Goal: Submit feedback/report problem

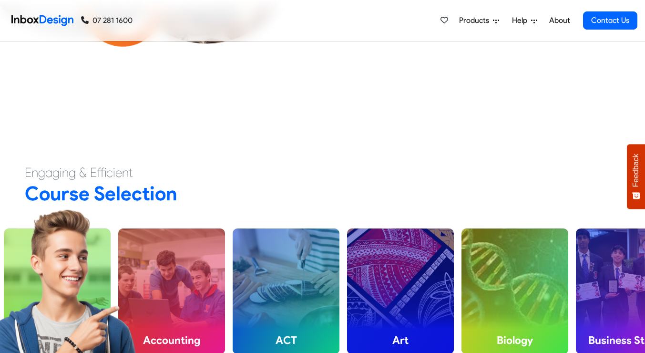
scroll to position [3, 0]
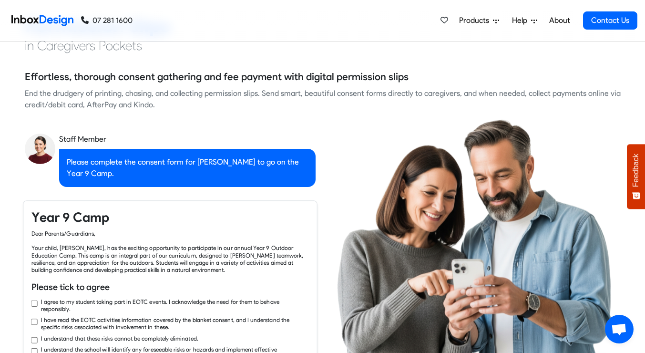
checkbox input "true"
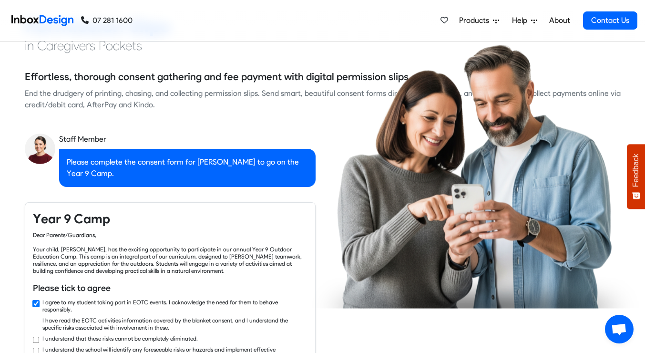
checkbox input "true"
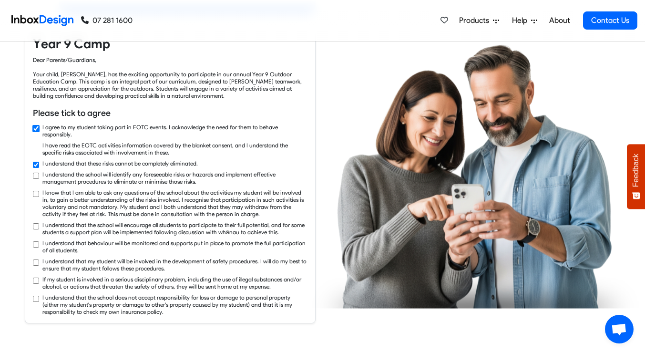
checkbox input "true"
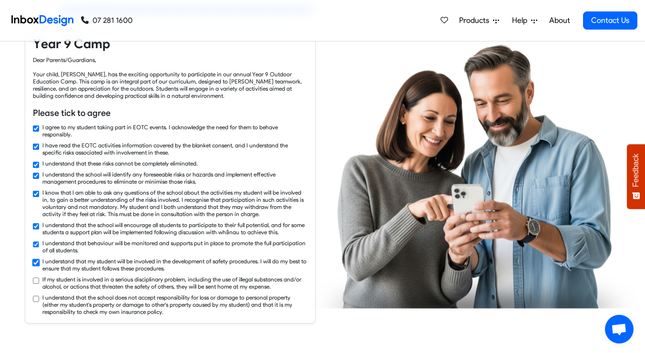
checkbox input "true"
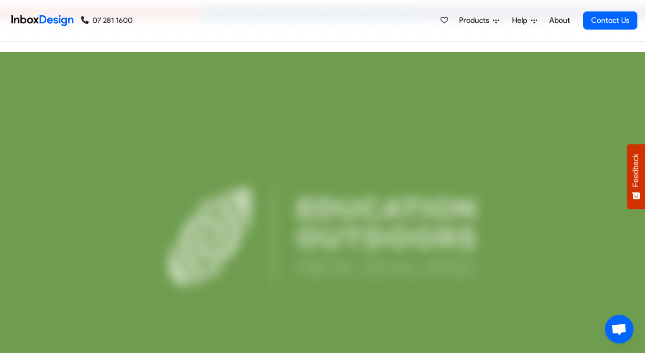
scroll to position [2332, 0]
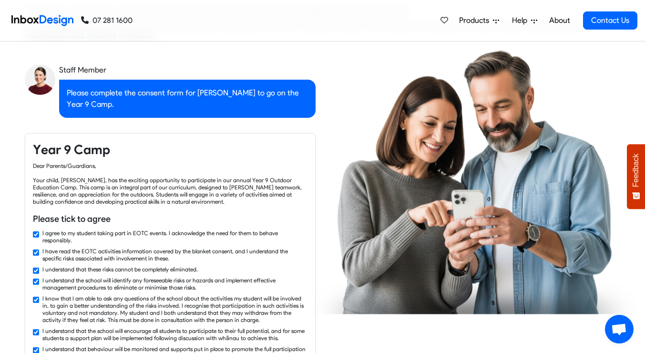
checkbox input "false"
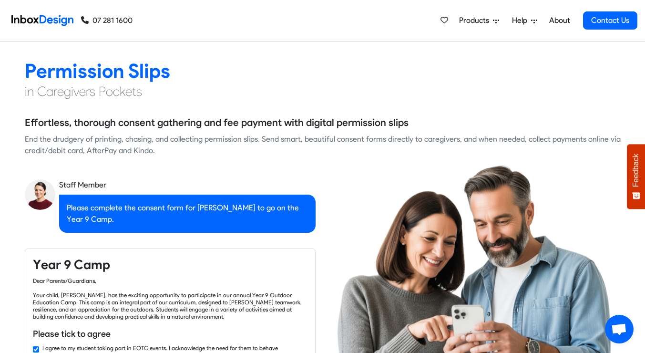
checkbox input "false"
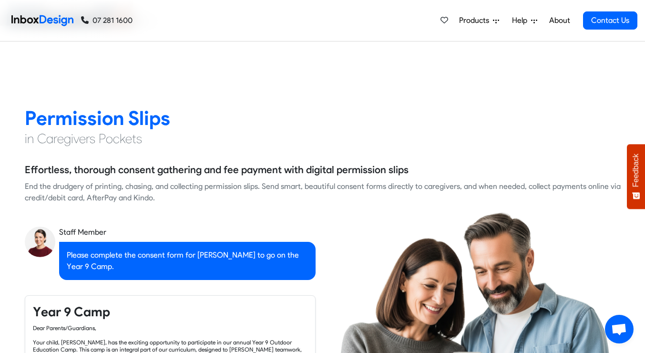
checkbox input "false"
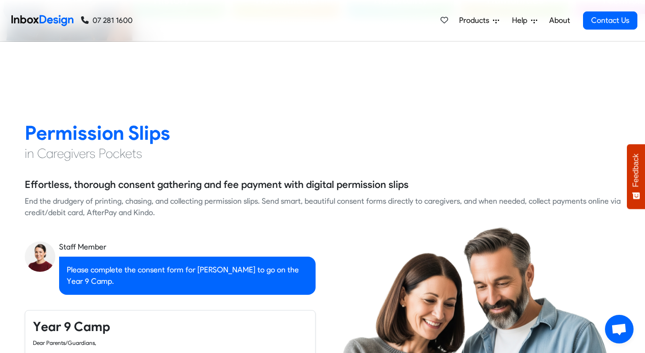
checkbox input "false"
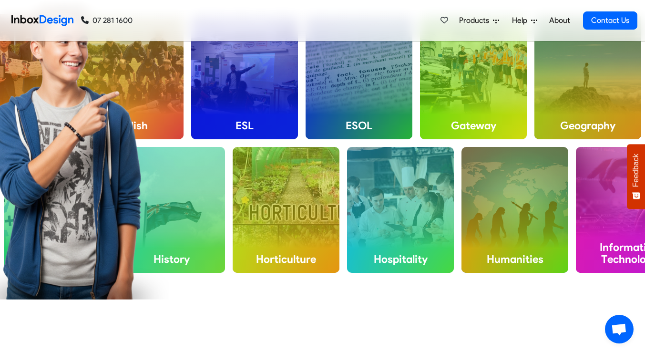
checkbox input "false"
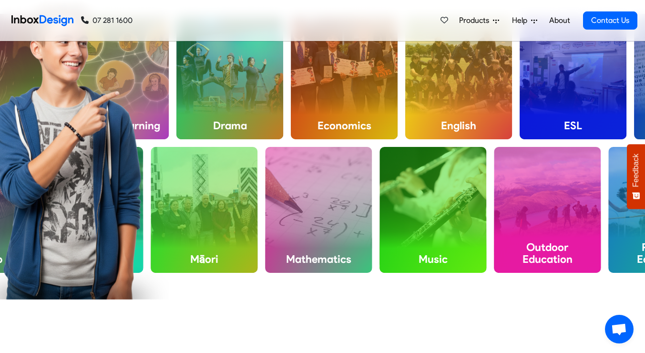
checkbox input "false"
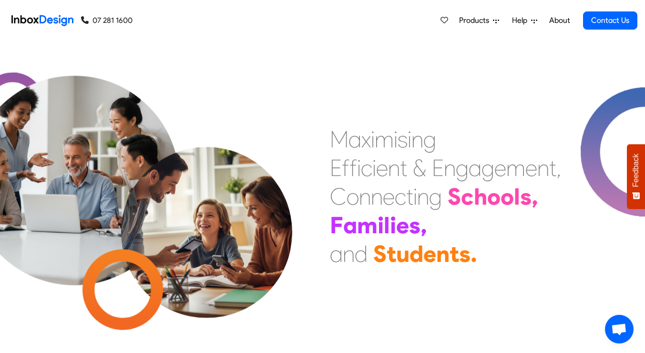
scroll to position [0, 0]
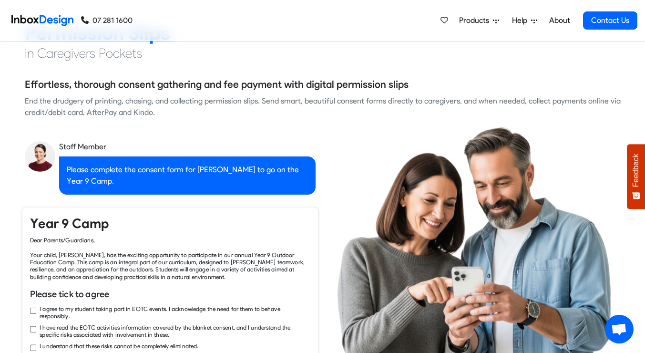
checkbox input "true"
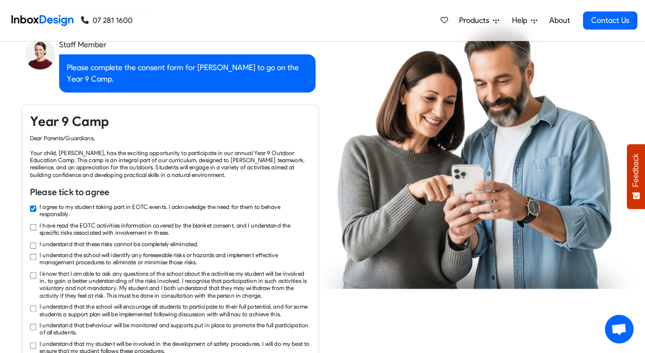
checkbox input "true"
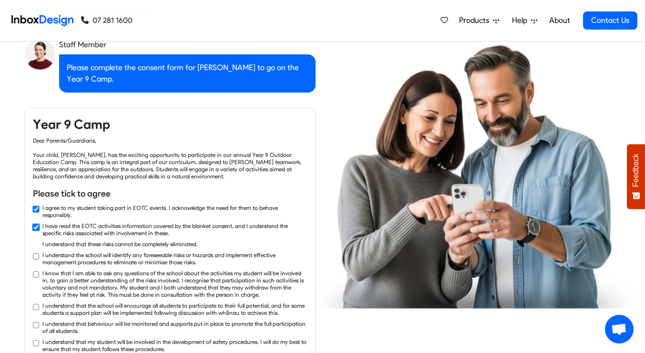
checkbox input "true"
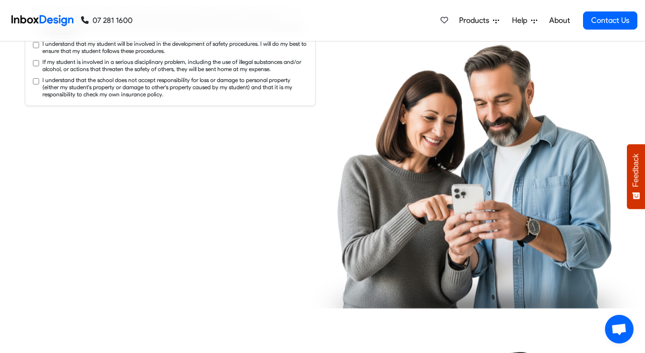
checkbox input "true"
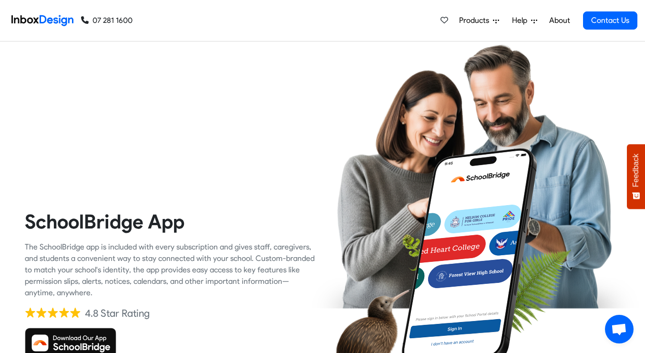
checkbox input "true"
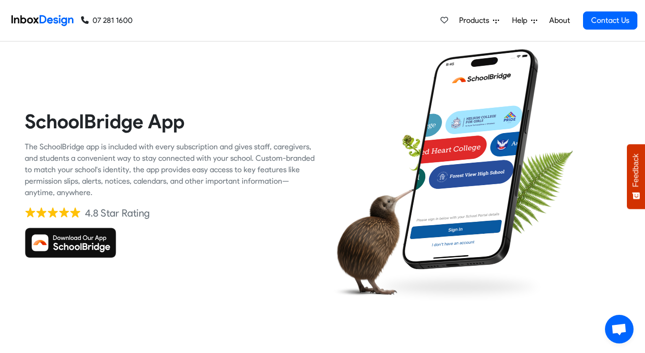
checkbox input "true"
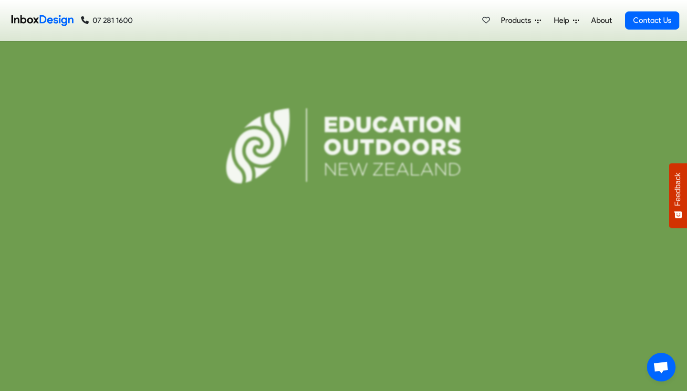
scroll to position [2414, 0]
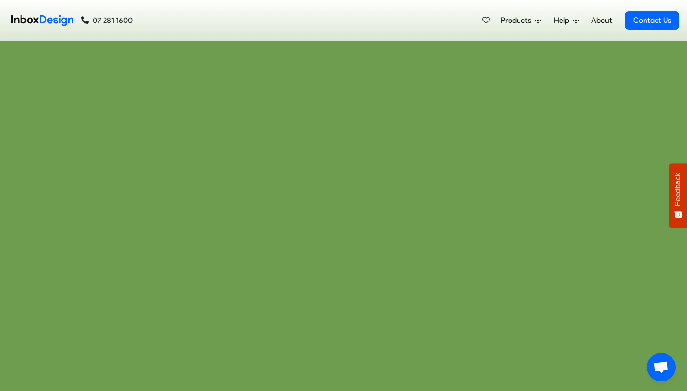
click at [518, 21] on span "Products" at bounding box center [518, 20] width 34 height 11
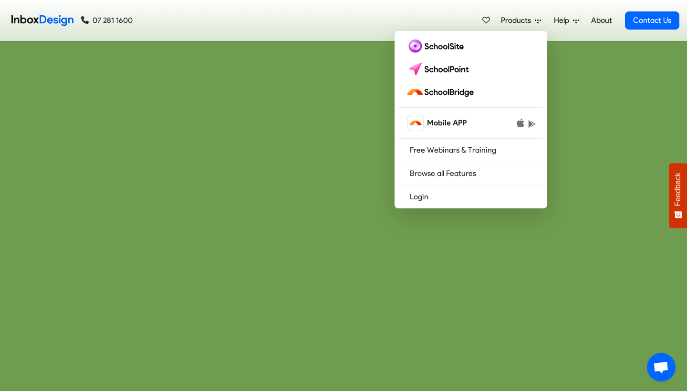
click at [290, 214] on h2 "E O T C M a n a g e m e n t S y s t e m" at bounding box center [343, 220] width 295 height 24
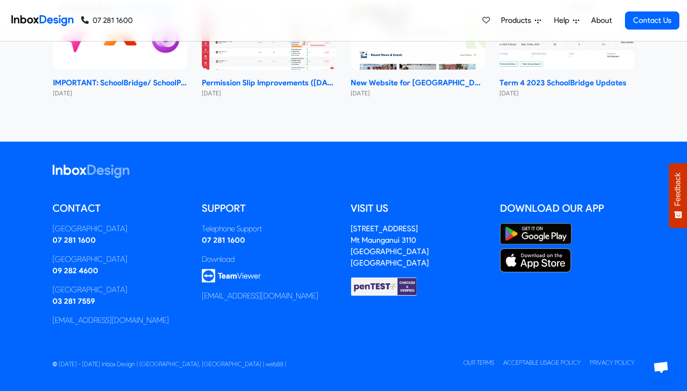
scroll to position [4576, 0]
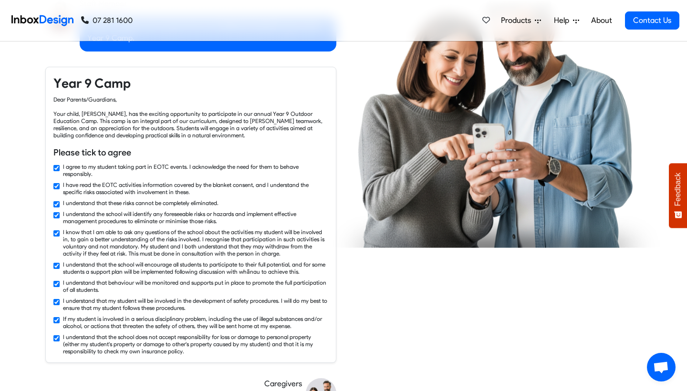
checkbox input "false"
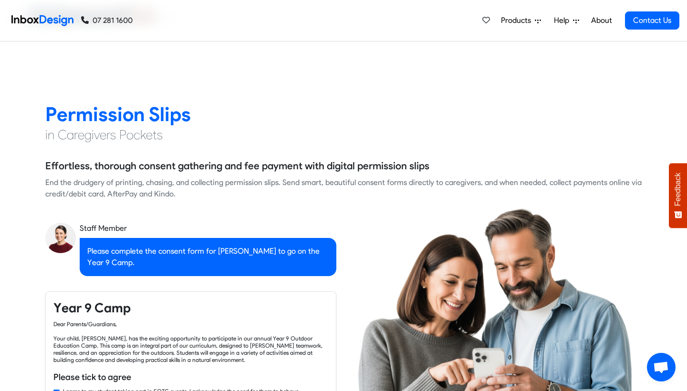
checkbox input "false"
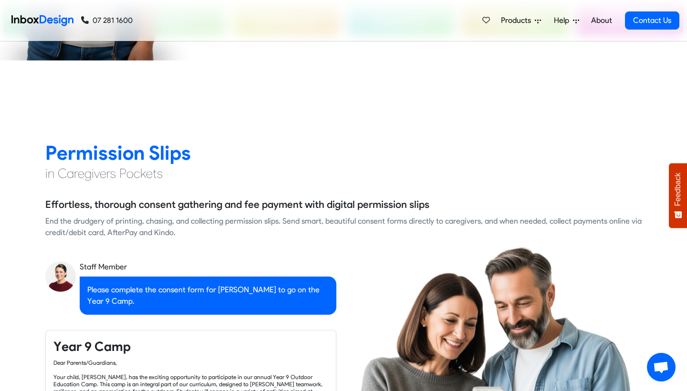
checkbox input "false"
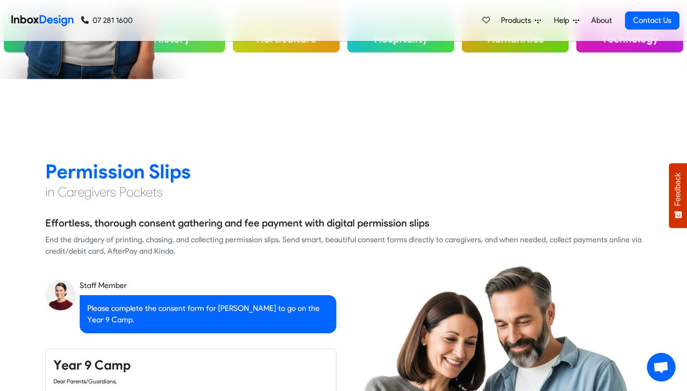
checkbox input "false"
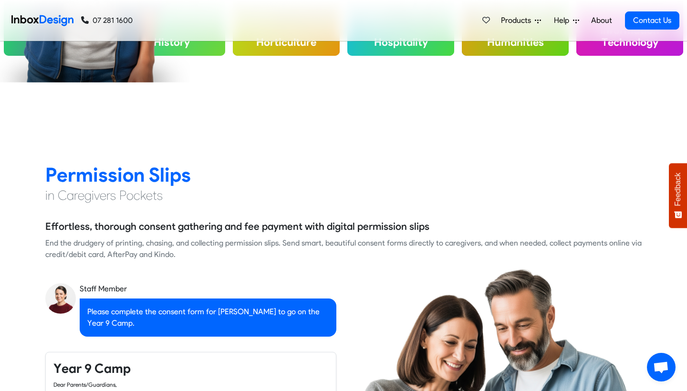
checkbox input "false"
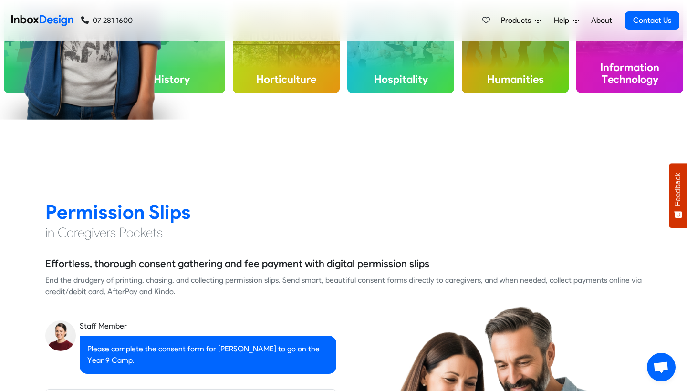
checkbox input "false"
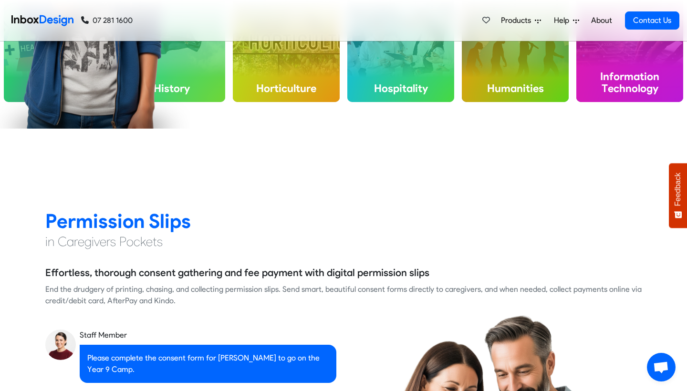
checkbox input "false"
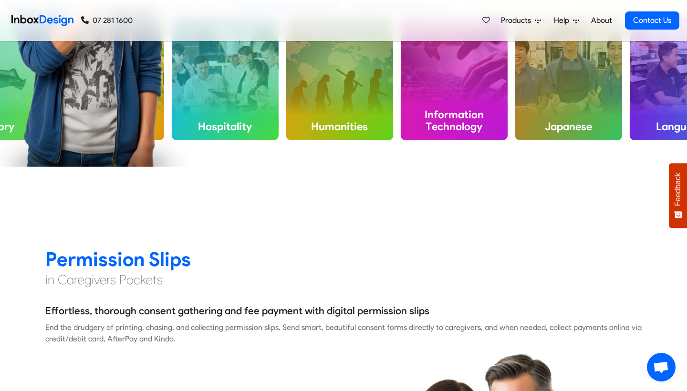
scroll to position [793, 0]
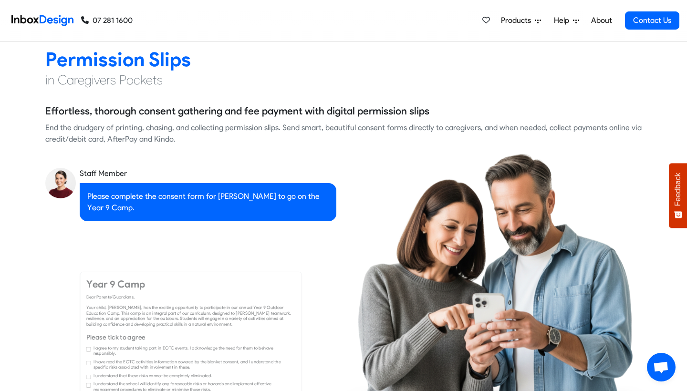
checkbox input "true"
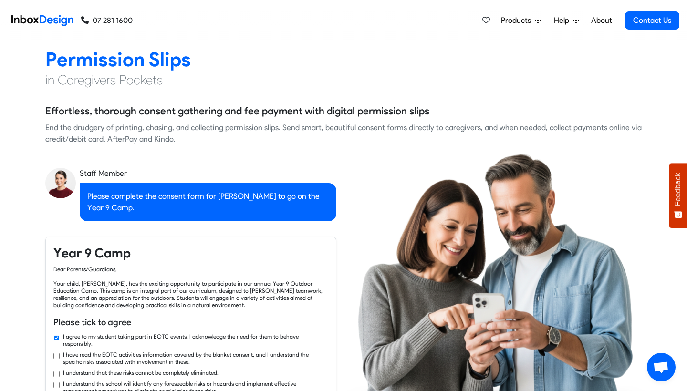
checkbox input "true"
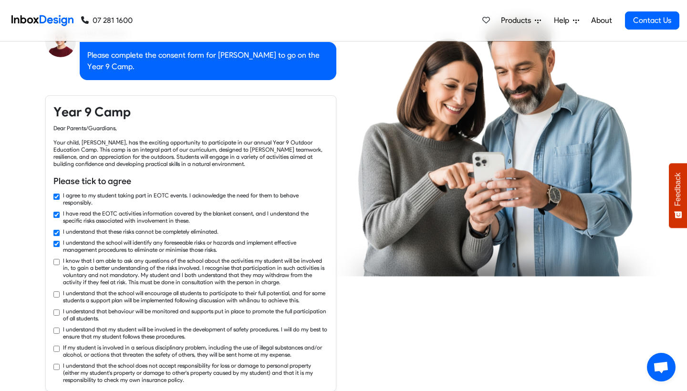
checkbox input "true"
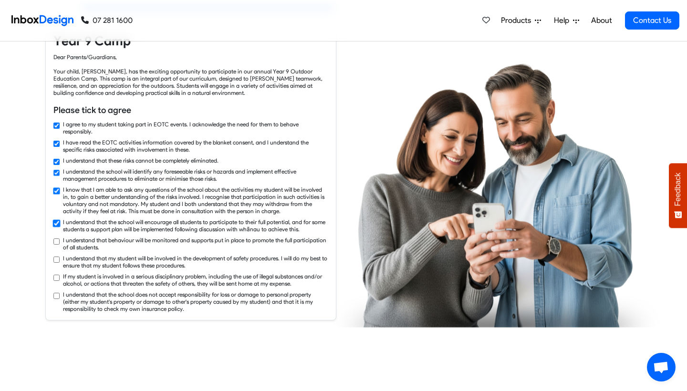
checkbox input "true"
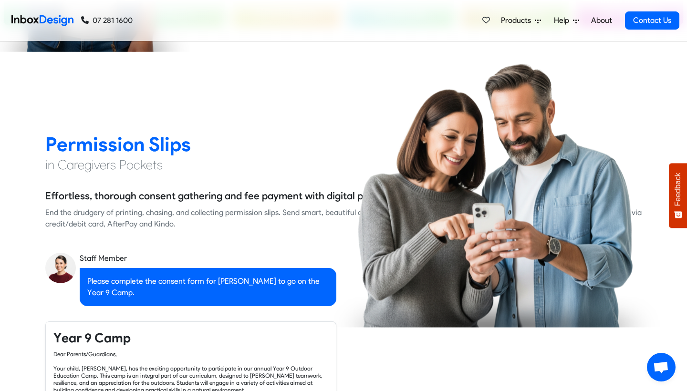
checkbox input "false"
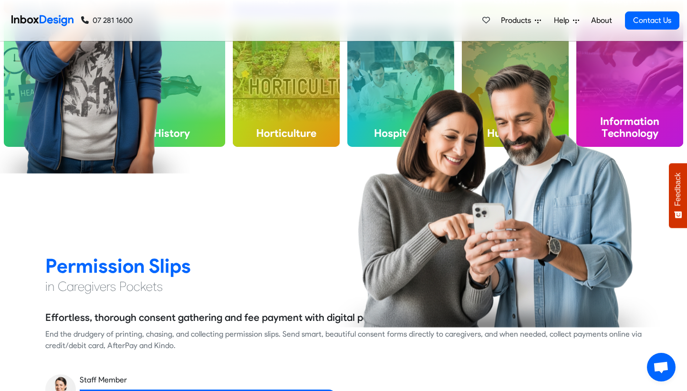
checkbox input "false"
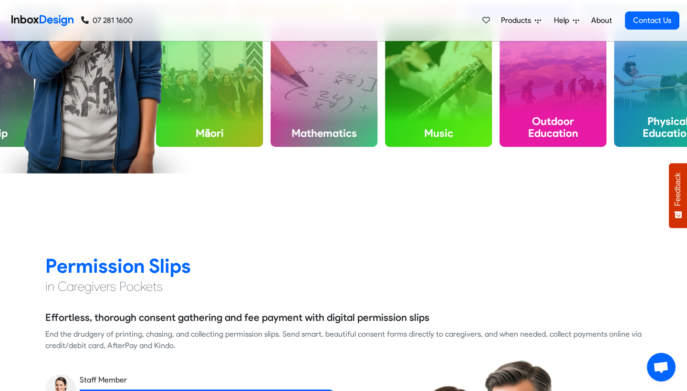
checkbox input "false"
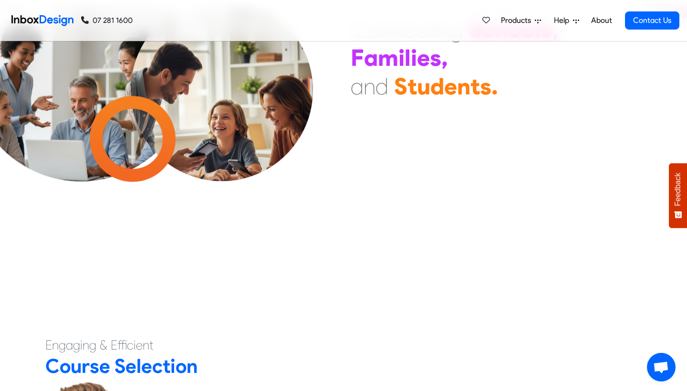
checkbox input "false"
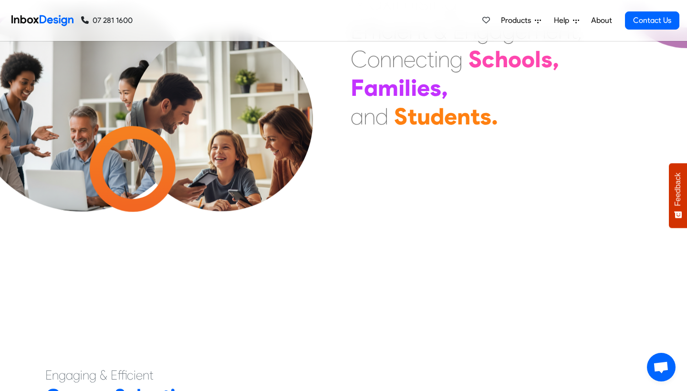
checkbox input "false"
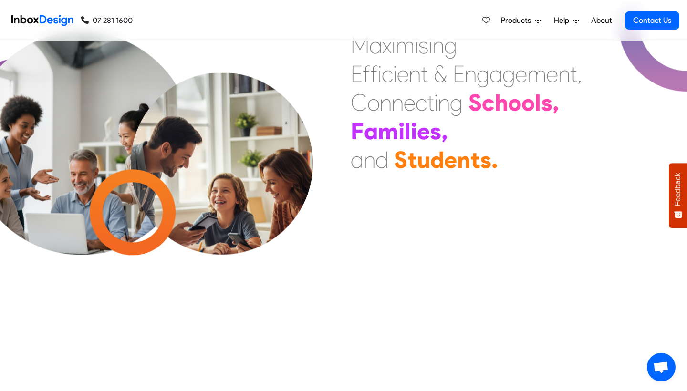
checkbox input "false"
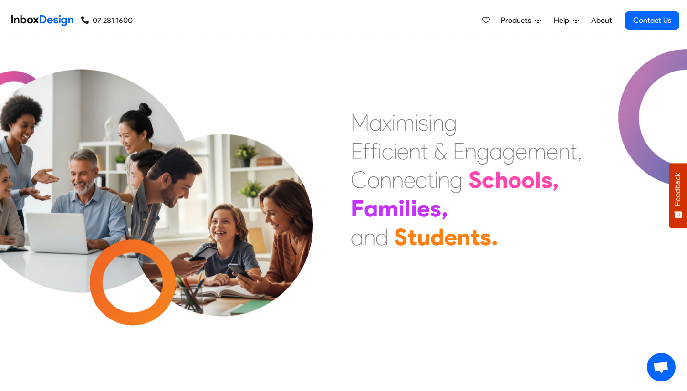
checkbox input "false"
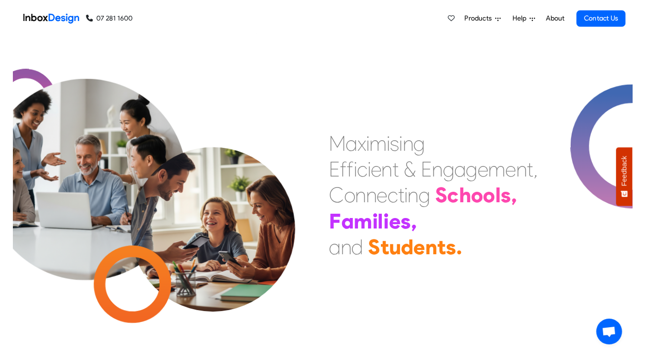
scroll to position [0, 0]
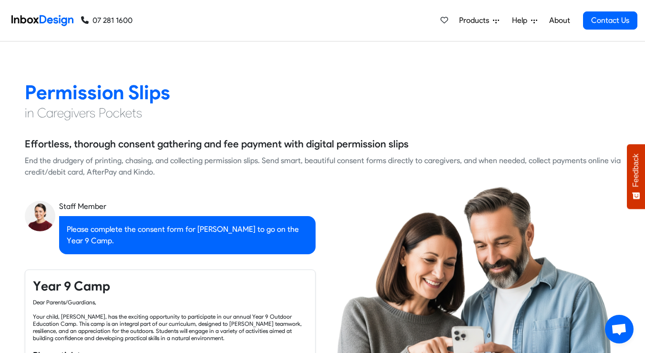
checkbox input "true"
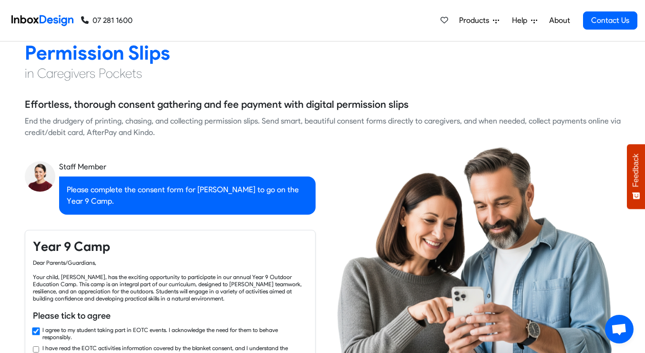
checkbox input "true"
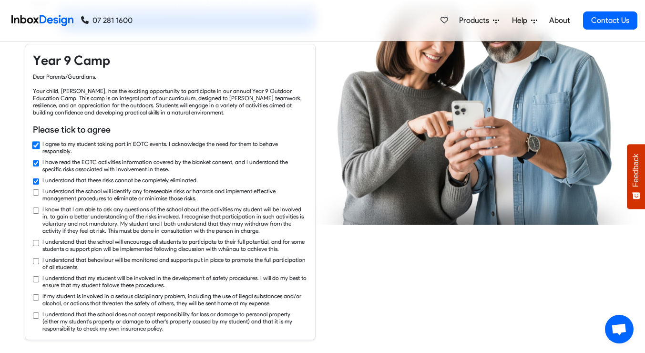
checkbox input "true"
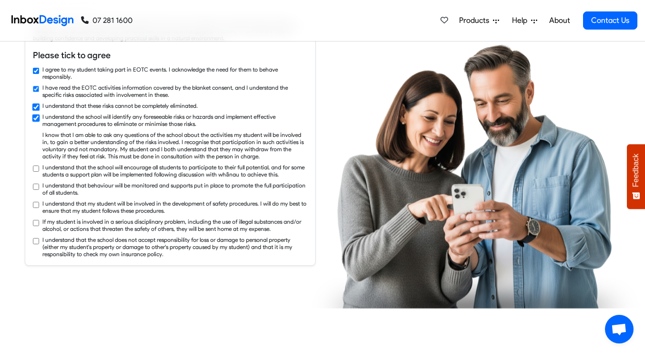
checkbox input "true"
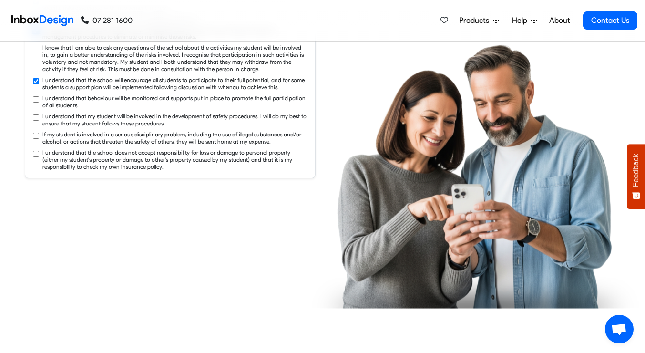
checkbox input "true"
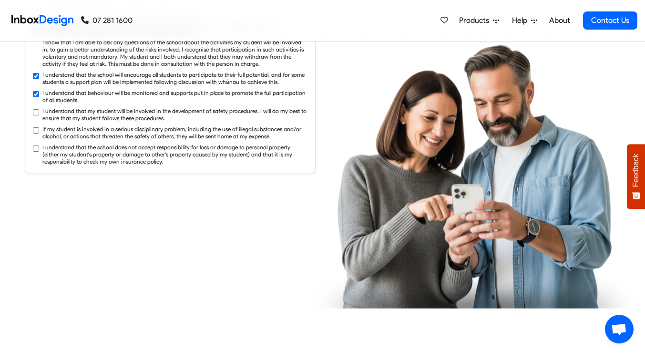
checkbox input "true"
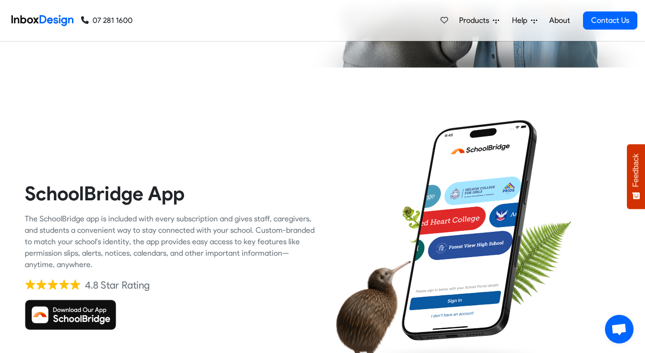
checkbox input "true"
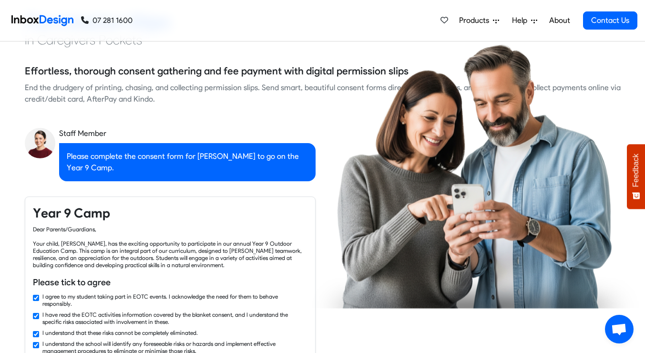
checkbox input "false"
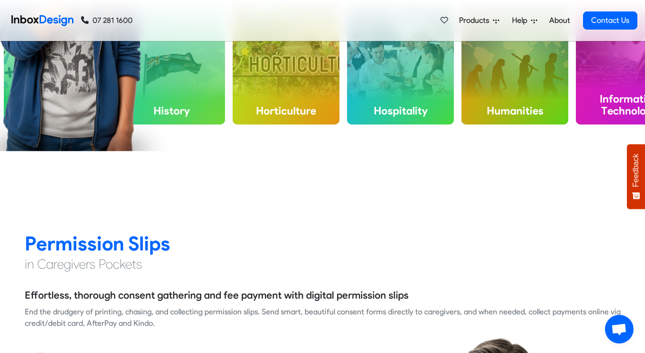
checkbox input "false"
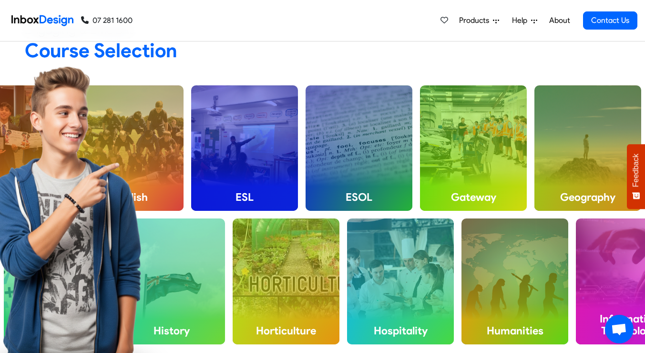
checkbox input "false"
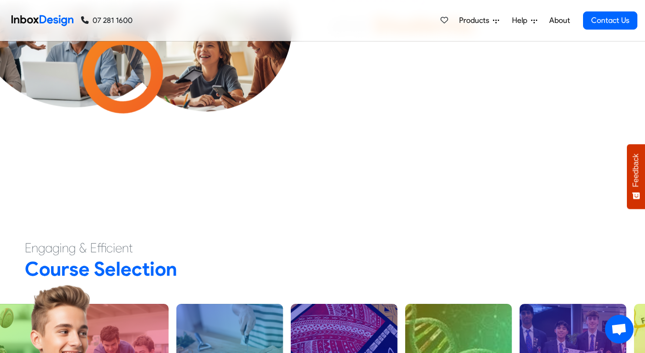
checkbox input "false"
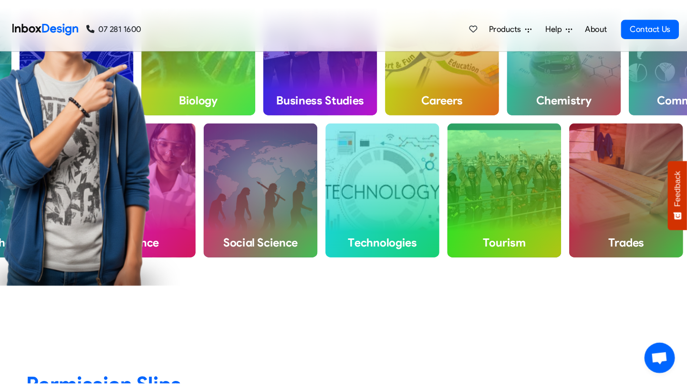
scroll to position [491, 0]
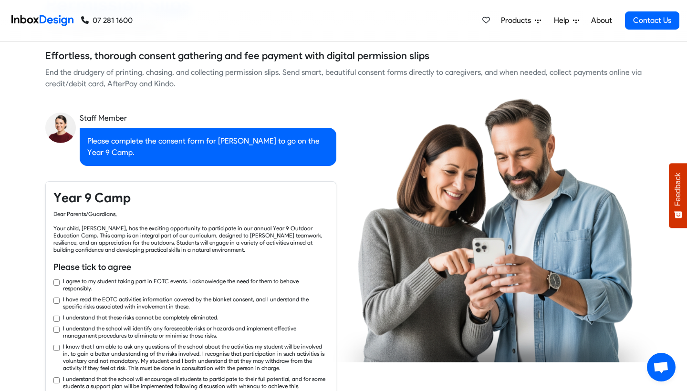
checkbox input "true"
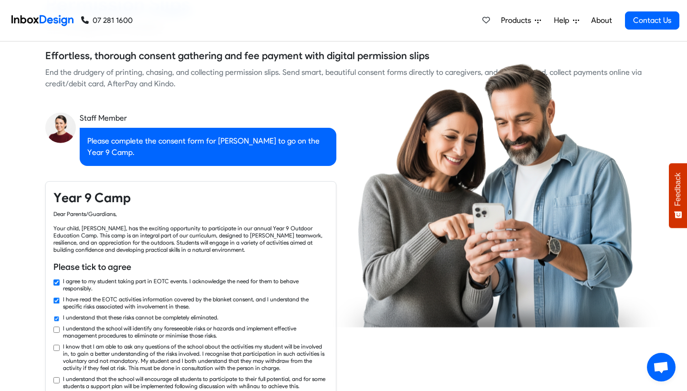
checkbox input "true"
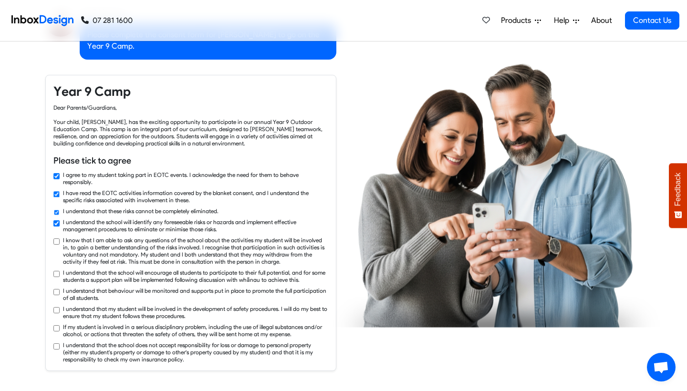
checkbox input "true"
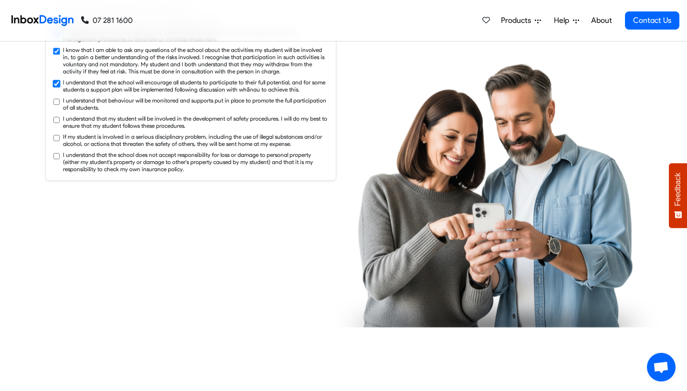
checkbox input "true"
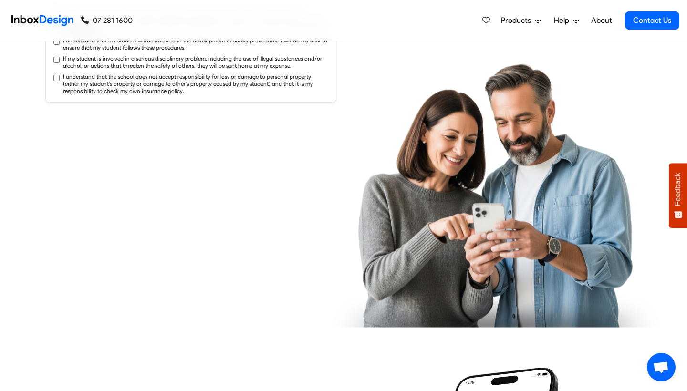
checkbox input "true"
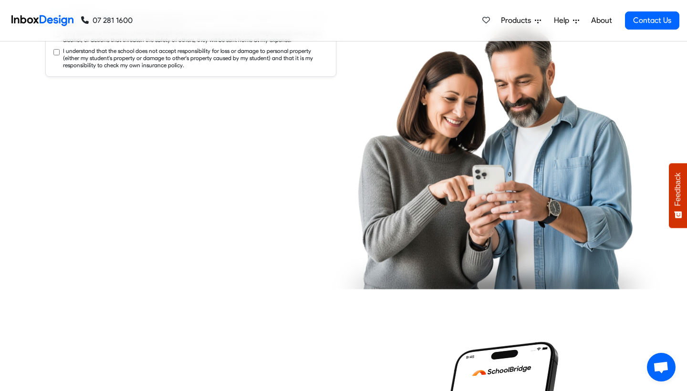
checkbox input "true"
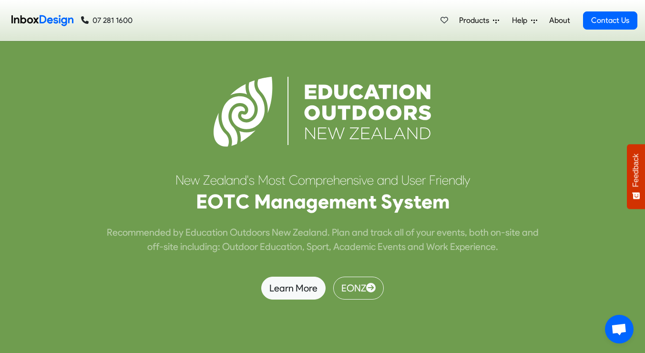
scroll to position [2390, 0]
click at [633, 176] on span "Feedback" at bounding box center [636, 170] width 9 height 33
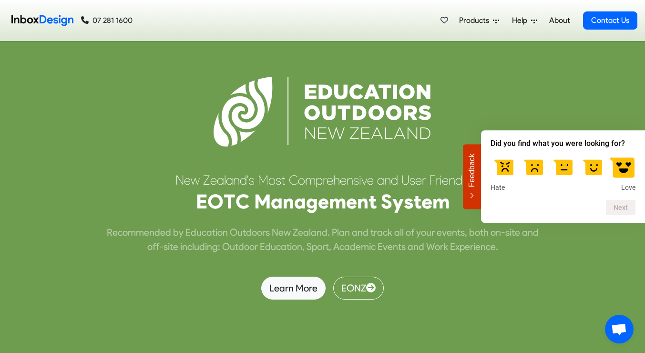
click at [630, 168] on label at bounding box center [622, 166] width 27 height 27
click at [622, 153] on input "5" at bounding box center [622, 153] width 0 height 0
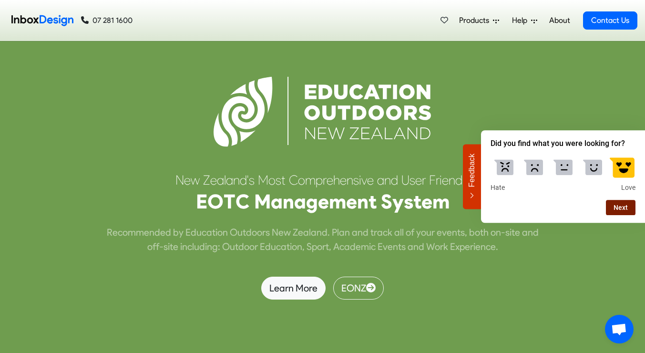
click at [627, 207] on button "Next" at bounding box center [621, 207] width 30 height 15
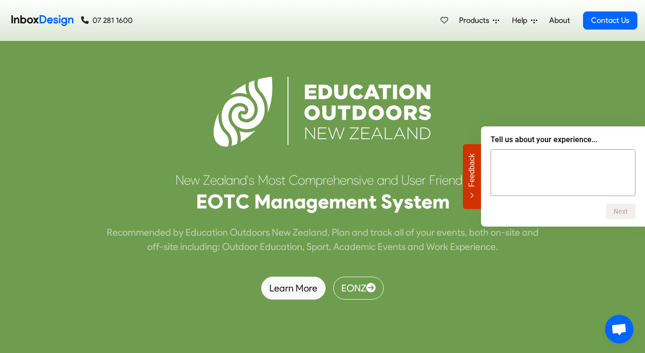
click at [519, 109] on div at bounding box center [323, 112] width 596 height 118
click at [507, 301] on div "N [PERSON_NAME] ' s M o s t C o m p r e h e n s i v e a n d U s e r F r i e n d…" at bounding box center [322, 176] width 645 height 353
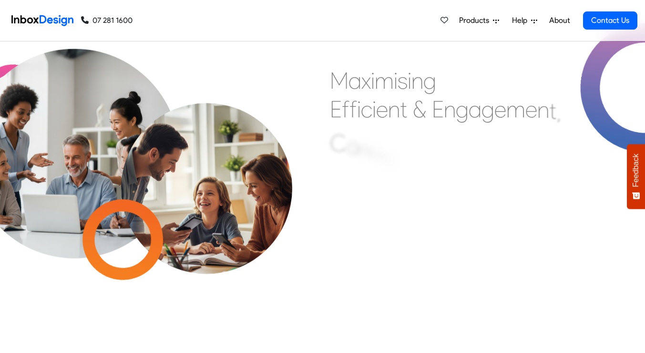
checkbox input "true"
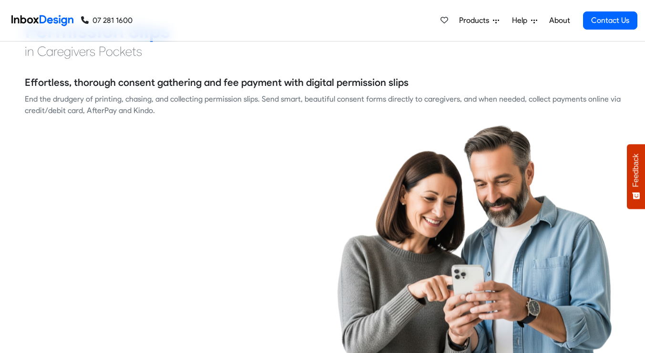
checkbox input "true"
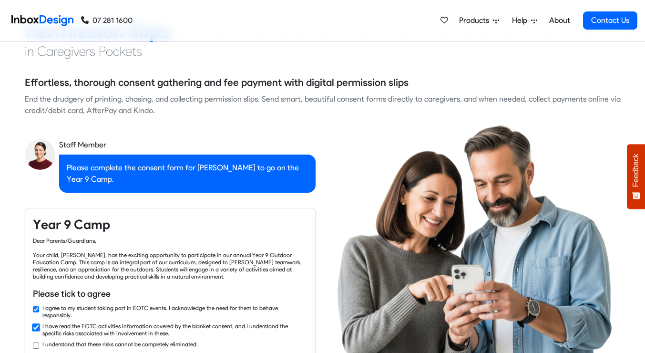
checkbox input "true"
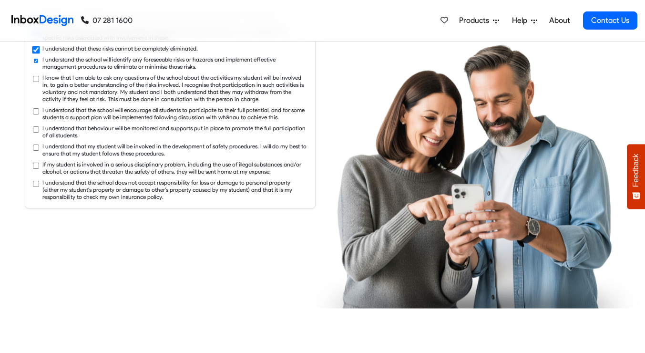
checkbox input "true"
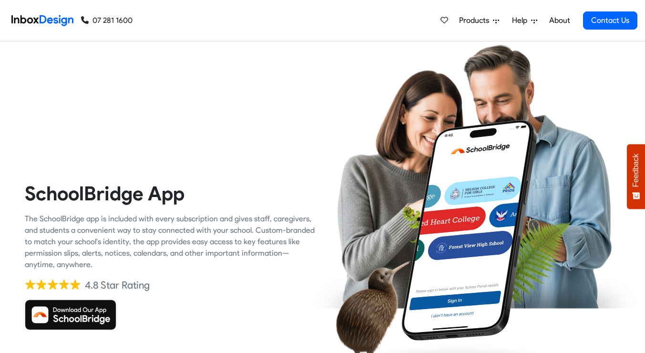
checkbox input "true"
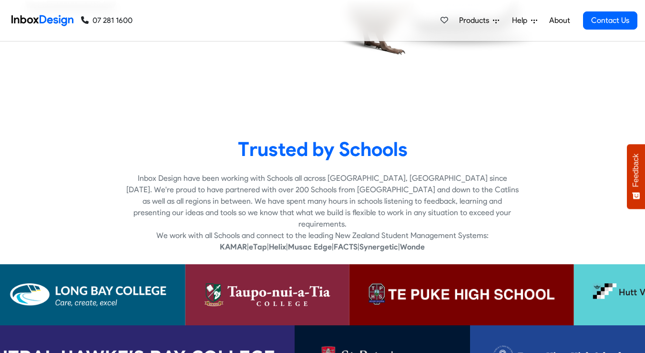
checkbox input "true"
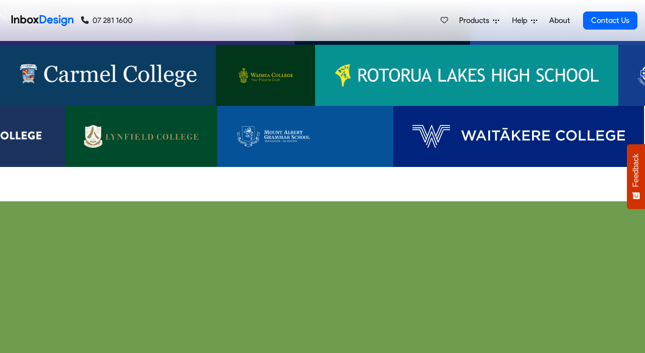
checkbox input "true"
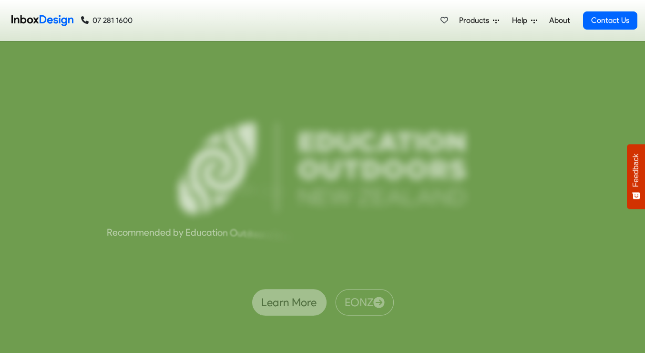
checkbox input "true"
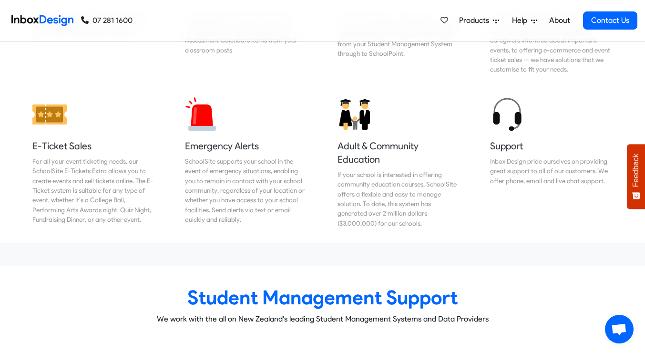
scroll to position [3636, 0]
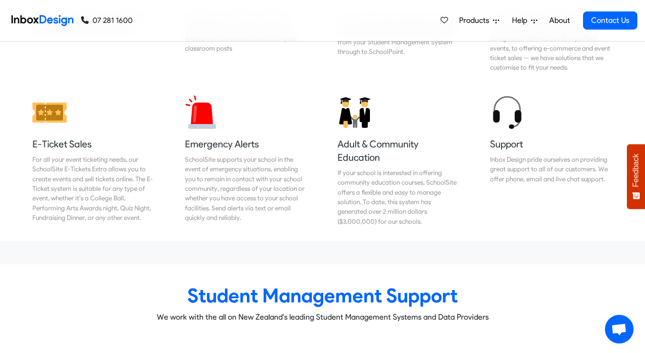
click at [617, 333] on span "Open chat" at bounding box center [619, 329] width 16 height 13
